Goal: Obtain resource: Obtain resource

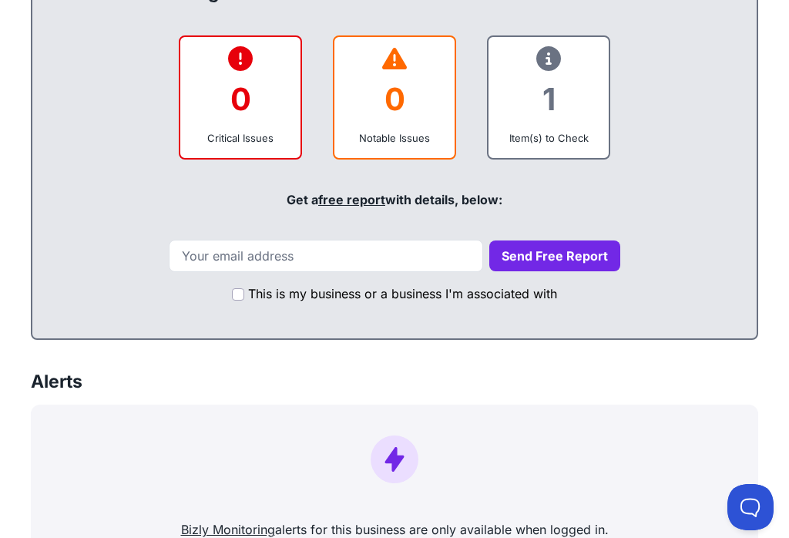
scroll to position [569, 0]
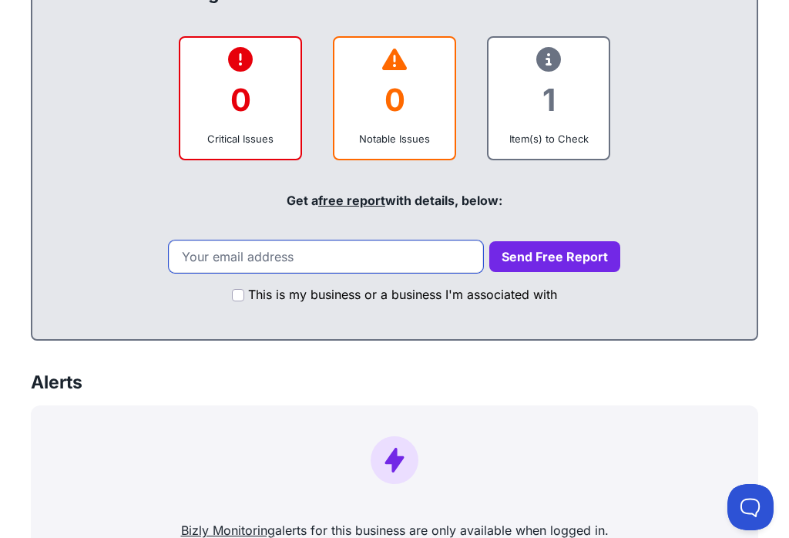
click at [210, 263] on input "email" at bounding box center [326, 256] width 314 height 32
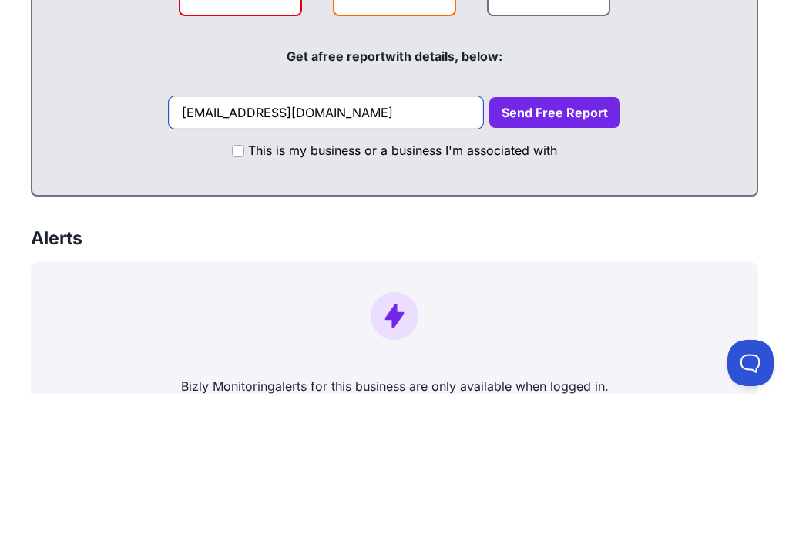
type input "[EMAIL_ADDRESS][DOMAIN_NAME]"
click at [252, 285] on label "This is my business or a business I'm associated with" at bounding box center [402, 294] width 309 height 18
click at [244, 289] on input "This is my business or a business I'm associated with" at bounding box center [238, 295] width 12 height 12
checkbox input "true"
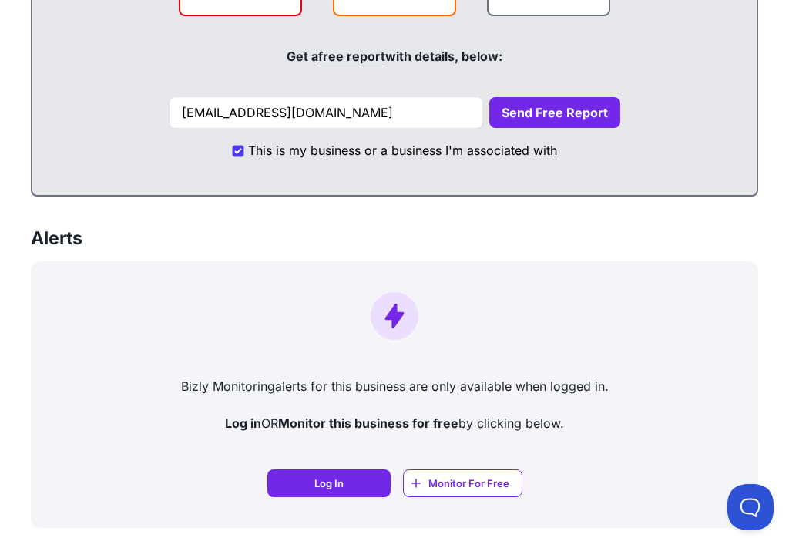
click at [550, 115] on button "Send Free Report" at bounding box center [554, 112] width 131 height 31
click at [526, 116] on button "Send Free Report" at bounding box center [554, 112] width 131 height 31
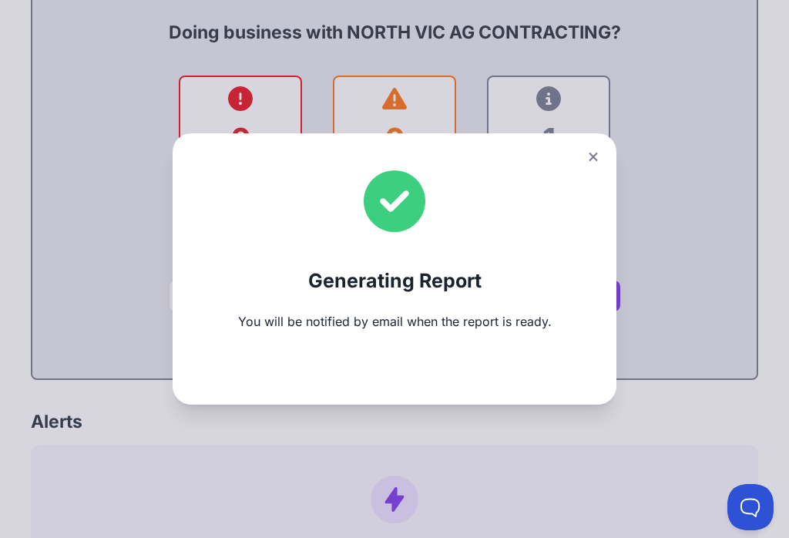
scroll to position [570, 0]
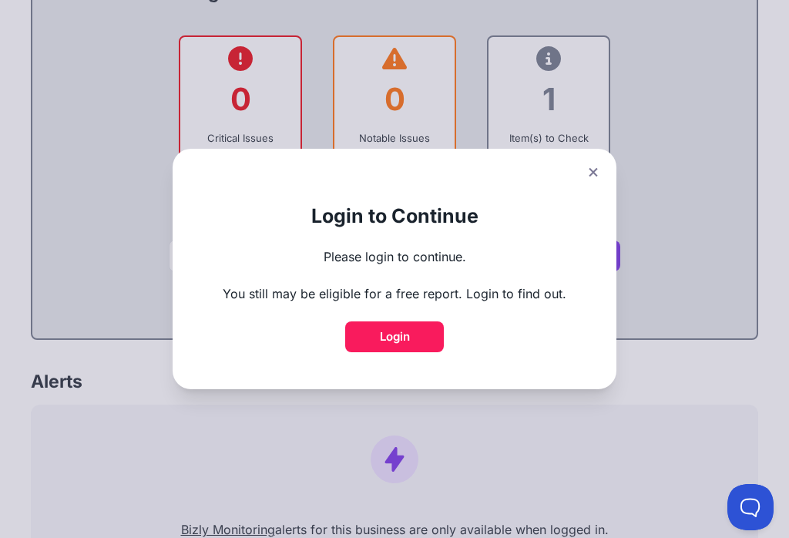
click at [406, 343] on link "Login" at bounding box center [394, 336] width 99 height 31
